Goal: Obtain resource: Download file/media

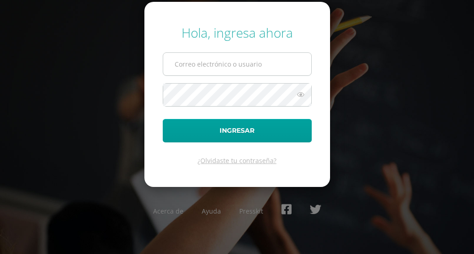
click at [221, 64] on input "text" at bounding box center [237, 64] width 148 height 22
type input "[EMAIL_ADDRESS][DOMAIN_NAME]"
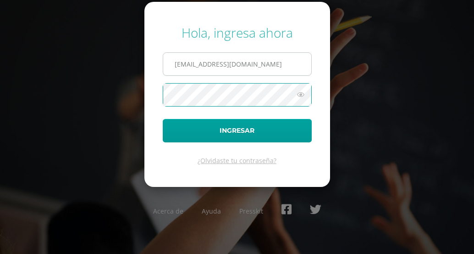
click at [163, 119] on button "Ingresar" at bounding box center [237, 130] width 149 height 23
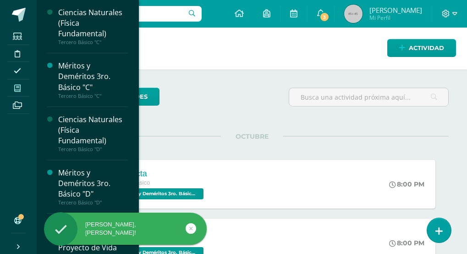
click at [15, 85] on icon at bounding box center [17, 87] width 6 height 7
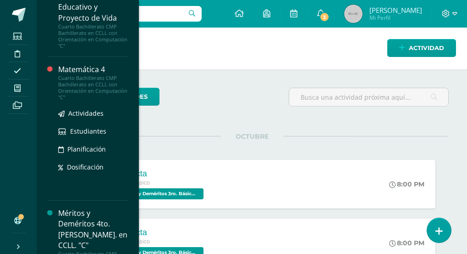
scroll to position [229, 0]
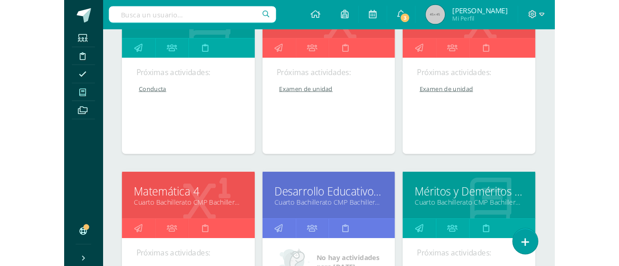
scroll to position [674, 0]
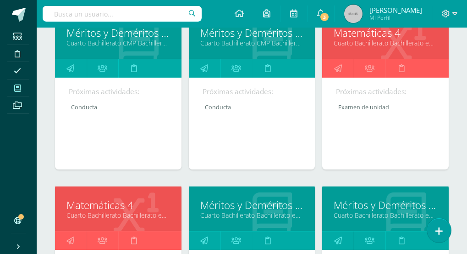
click at [380, 46] on link "Cuarto Bachillerato Bachillerato en CCLL con Orientación en Diseño Gráfico "A"" at bounding box center [386, 43] width 104 height 9
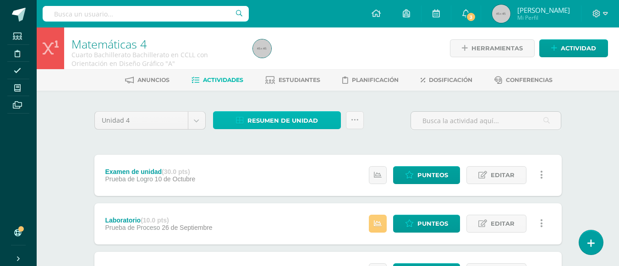
click at [301, 121] on span "Resumen de unidad" at bounding box center [283, 120] width 71 height 17
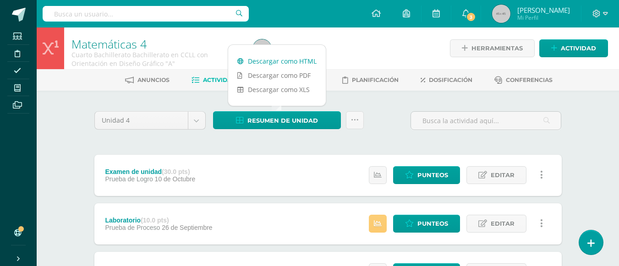
click at [275, 61] on link "Descargar como HTML" at bounding box center [277, 61] width 98 height 14
click at [597, 18] on span at bounding box center [601, 14] width 16 height 10
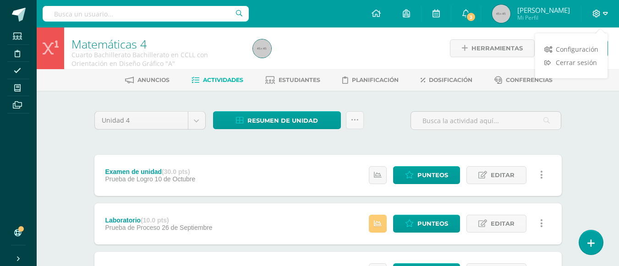
click at [598, 17] on icon at bounding box center [597, 14] width 8 height 8
click at [596, 14] on icon at bounding box center [597, 14] width 8 height 8
click at [578, 61] on span "Cerrar sesión" at bounding box center [576, 62] width 41 height 9
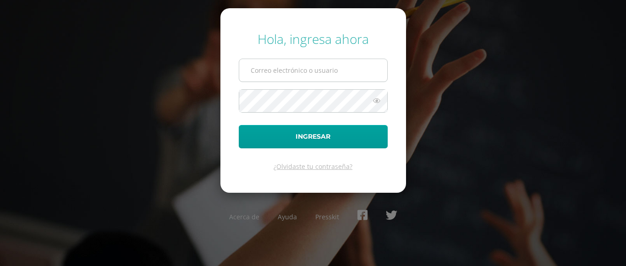
click at [279, 67] on input "text" at bounding box center [313, 70] width 148 height 22
